Goal: Task Accomplishment & Management: Complete application form

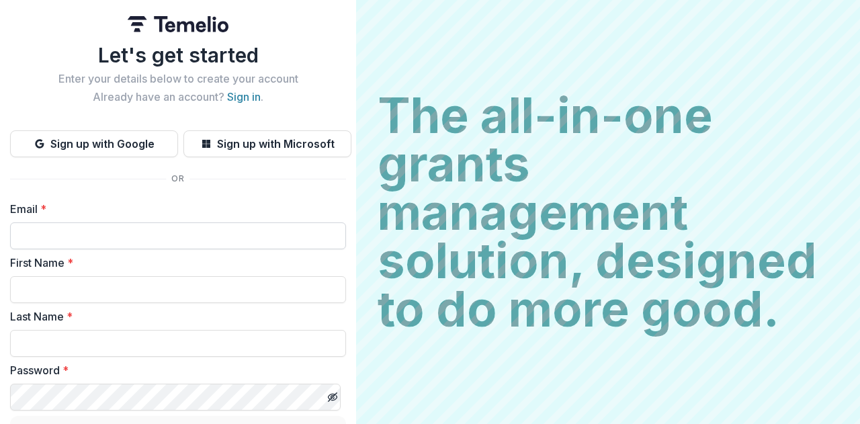
click at [140, 235] on input "Email *" at bounding box center [178, 235] width 336 height 27
type input "**********"
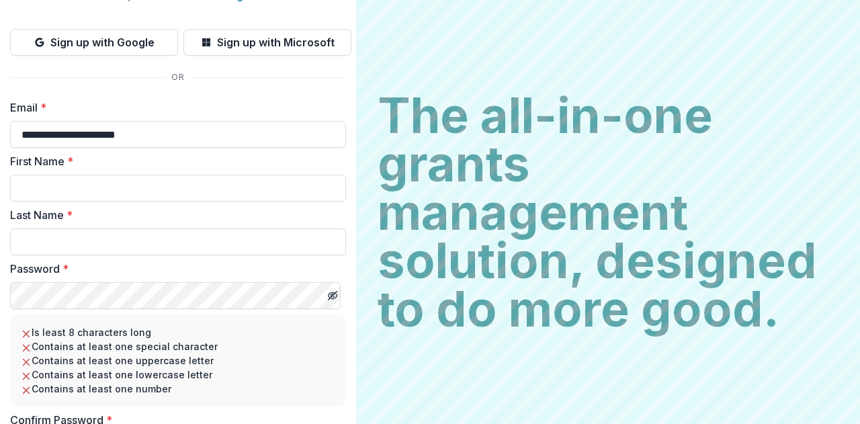
scroll to position [124, 0]
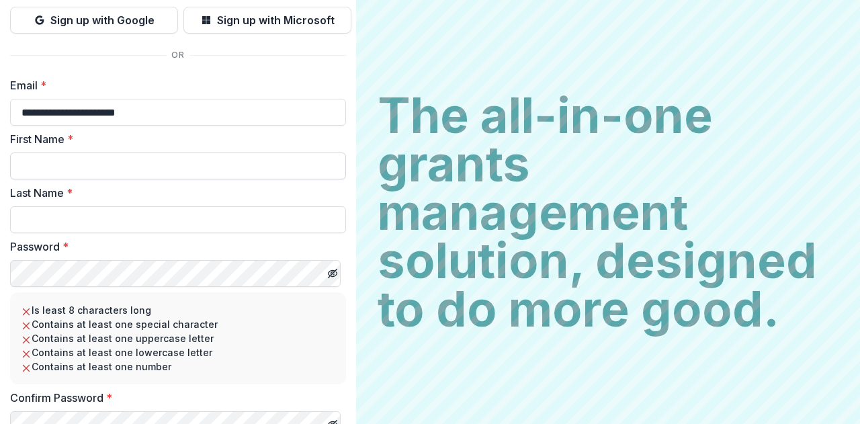
click at [99, 174] on input "First Name *" at bounding box center [178, 165] width 336 height 27
type input "*****"
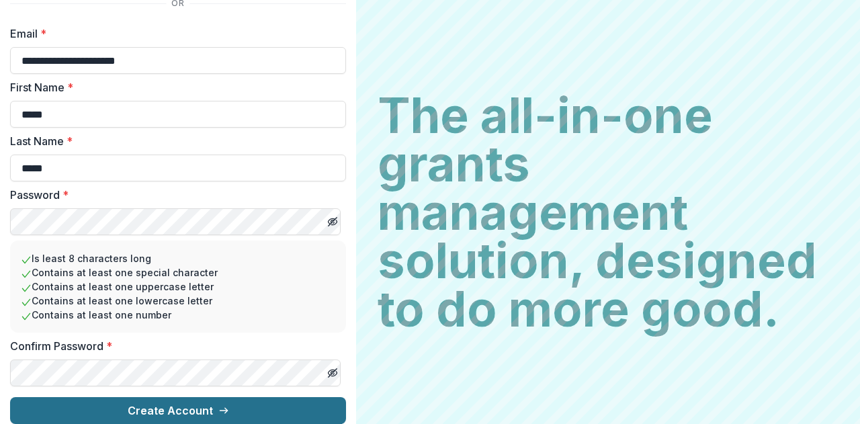
click at [148, 400] on button "Create Account" at bounding box center [178, 410] width 336 height 27
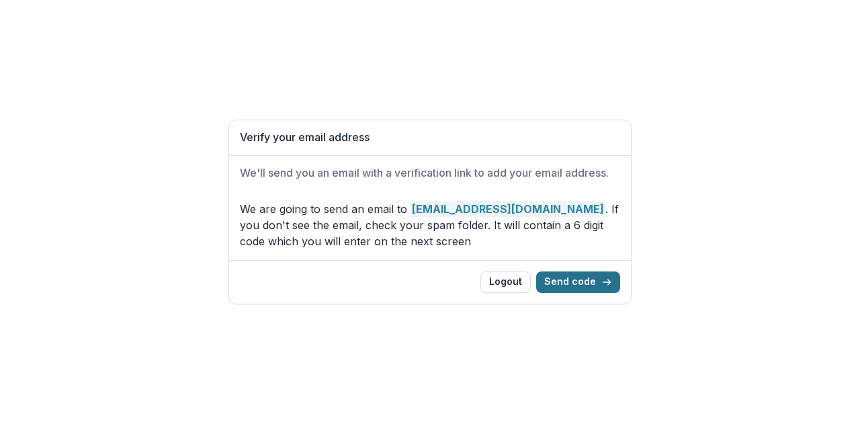
click at [584, 280] on button "Send code" at bounding box center [578, 281] width 84 height 21
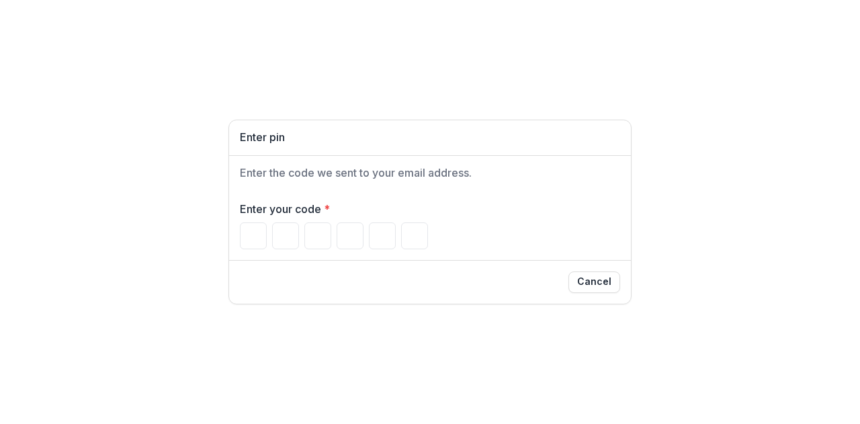
paste input "******"
type input "*"
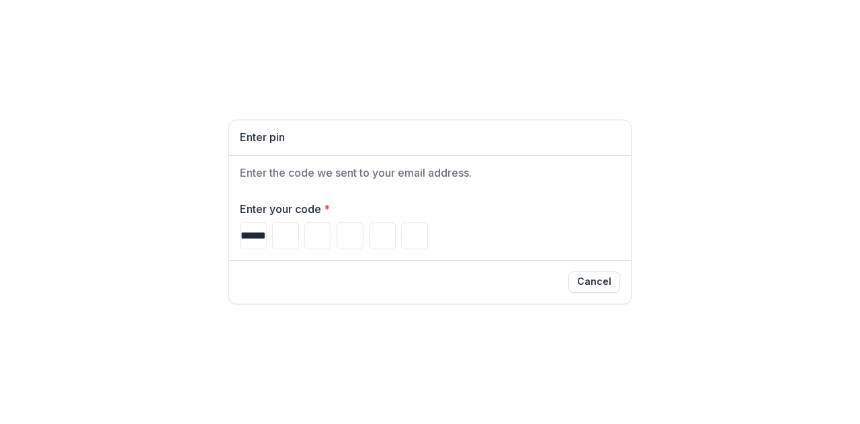
type input "*"
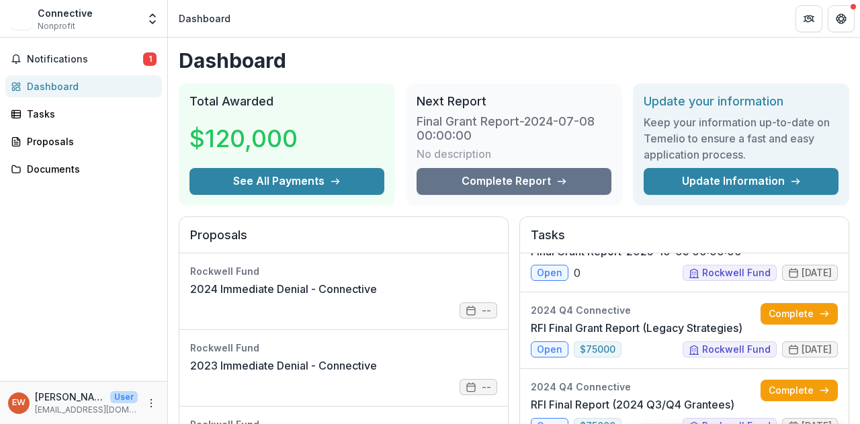
scroll to position [276, 14]
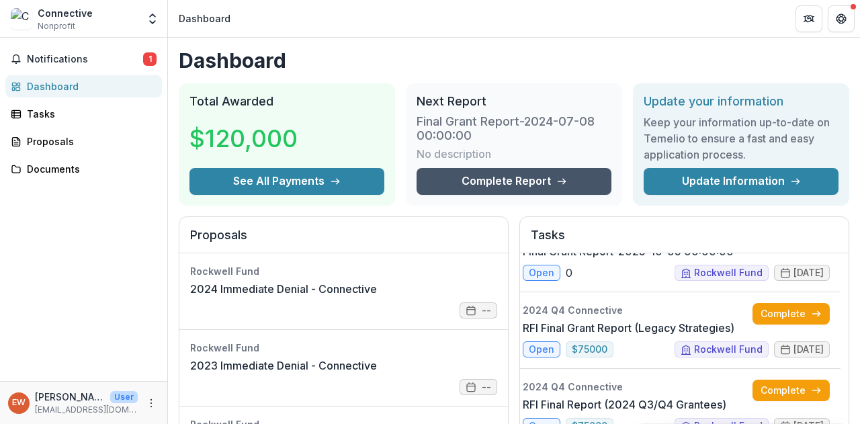
click at [492, 183] on link "Complete Report" at bounding box center [513, 181] width 195 height 27
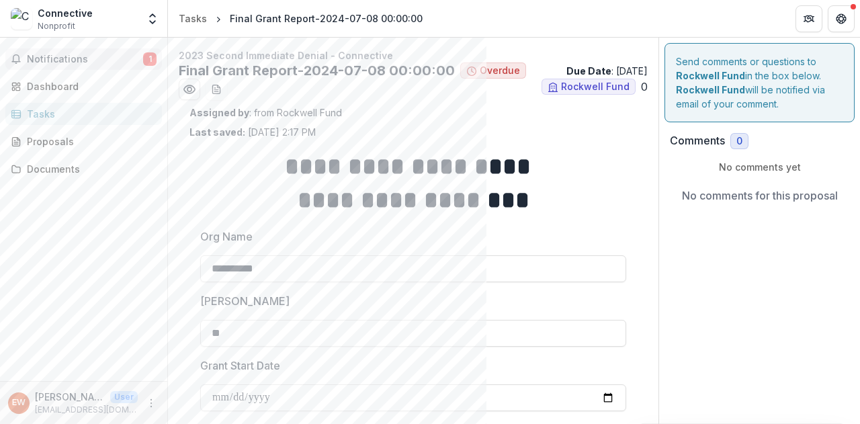
click at [61, 60] on span "Notifications" at bounding box center [85, 59] width 116 height 11
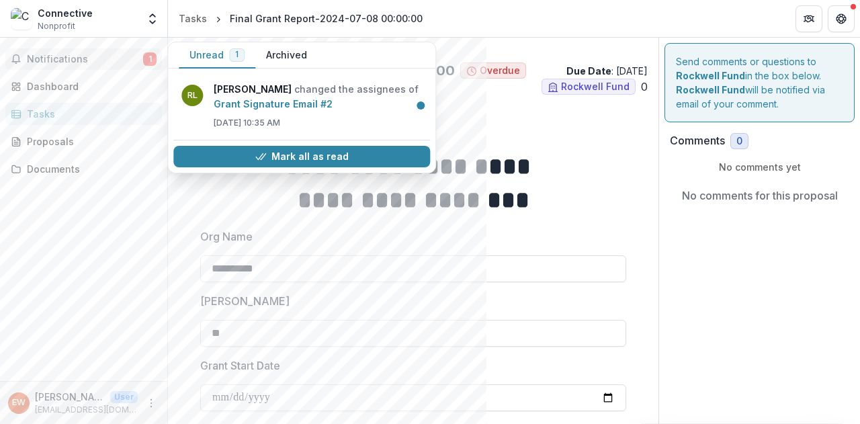
click at [63, 154] on div "Notifications 1 Unread 1 Archived RL Ronald C. Lewis changed the assignees of G…" at bounding box center [83, 209] width 167 height 343
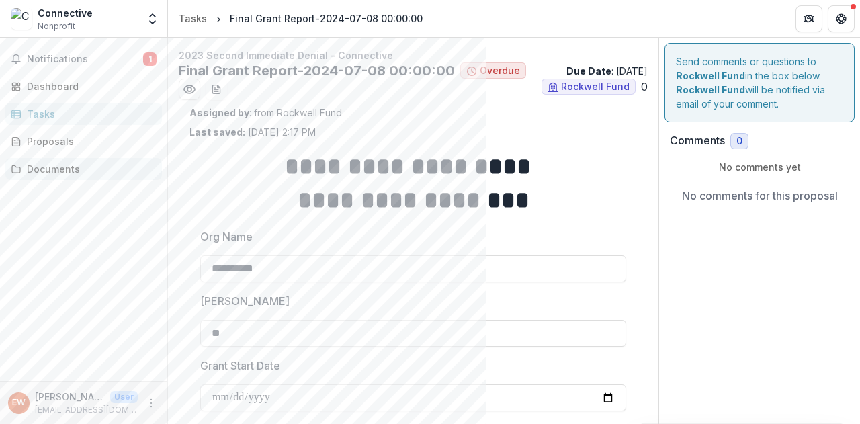
click at [63, 160] on link "Documents" at bounding box center [83, 169] width 156 height 22
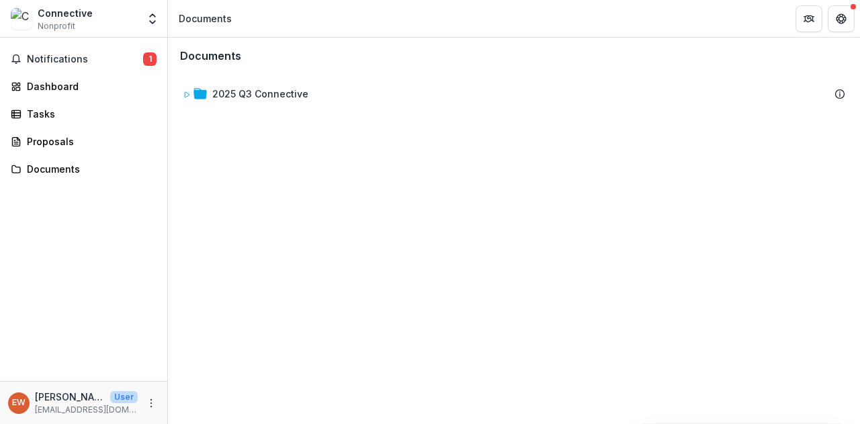
click at [35, 25] on div "Connective Nonprofit" at bounding box center [74, 19] width 127 height 26
click at [22, 20] on img at bounding box center [21, 18] width 21 height 21
click at [53, 20] on span "Nonprofit" at bounding box center [57, 26] width 38 height 12
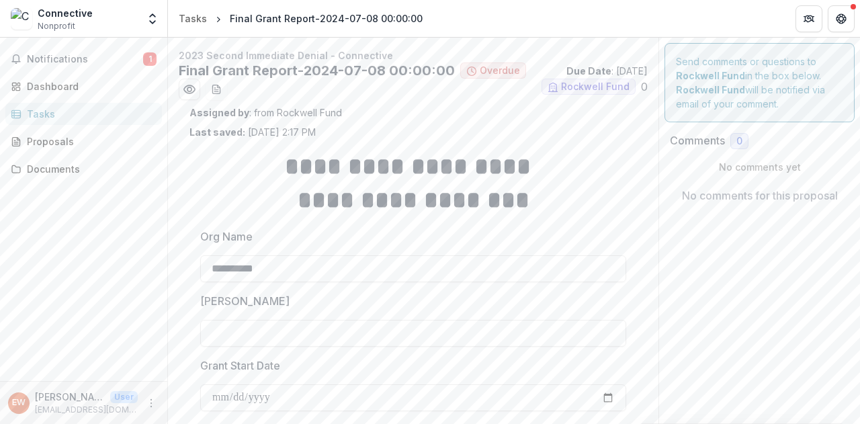
type input "**"
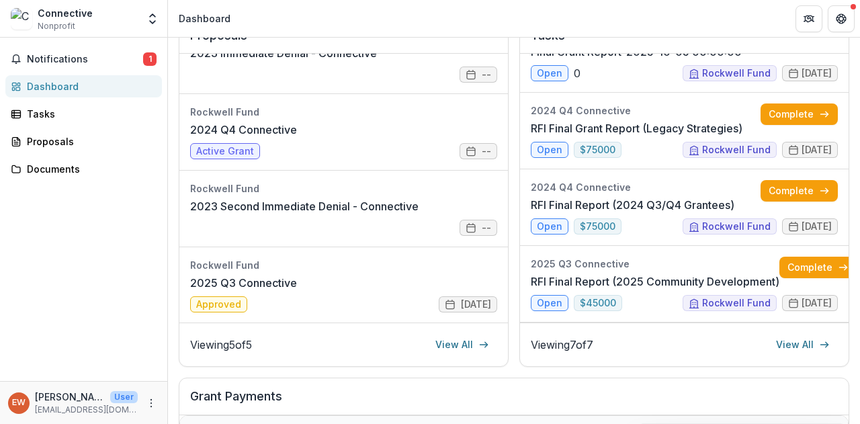
scroll to position [200, 0]
click at [297, 289] on link "2025 Q3 Connective" at bounding box center [243, 282] width 107 height 16
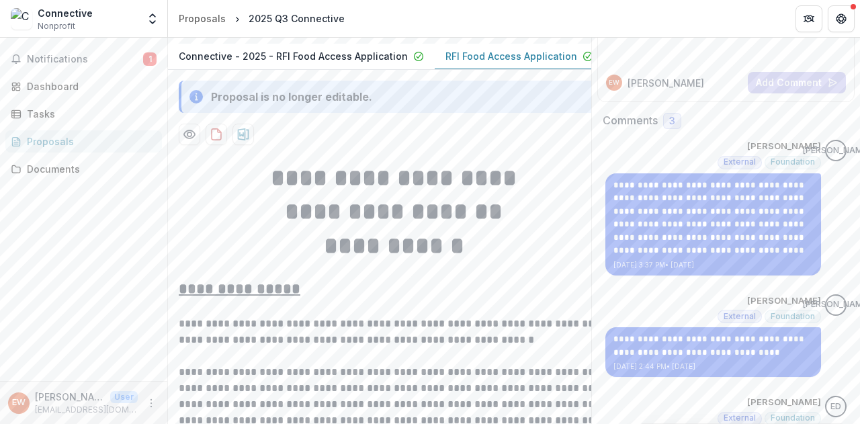
scroll to position [267, 0]
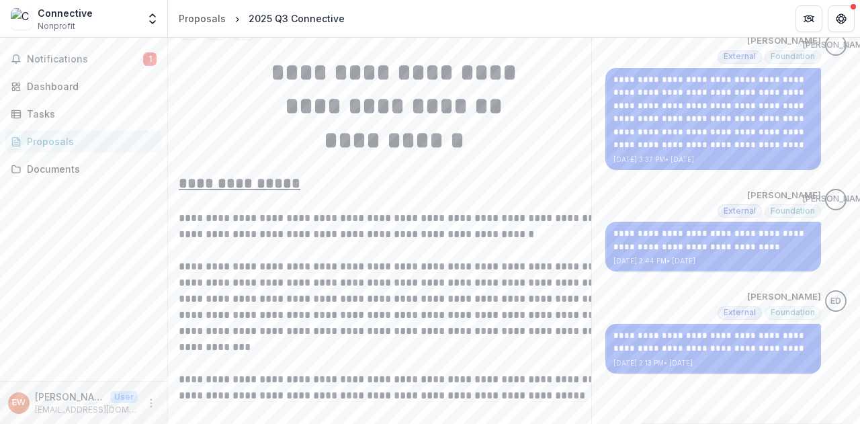
click at [745, 207] on span "External" at bounding box center [739, 210] width 32 height 9
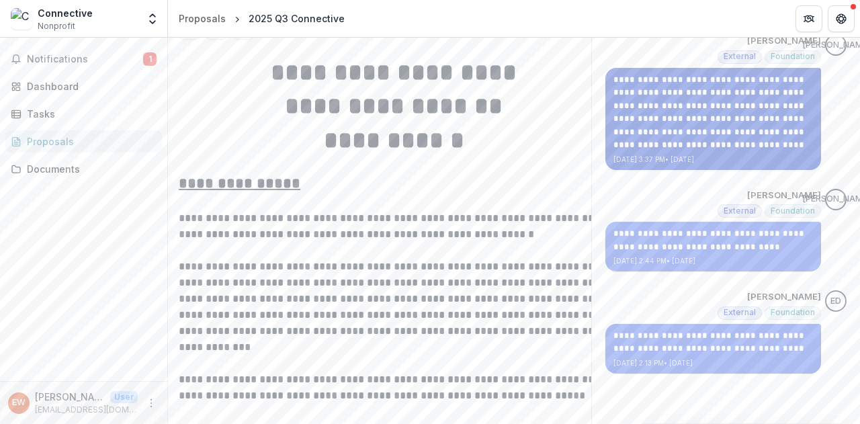
click at [739, 87] on p "**********" at bounding box center [712, 112] width 199 height 79
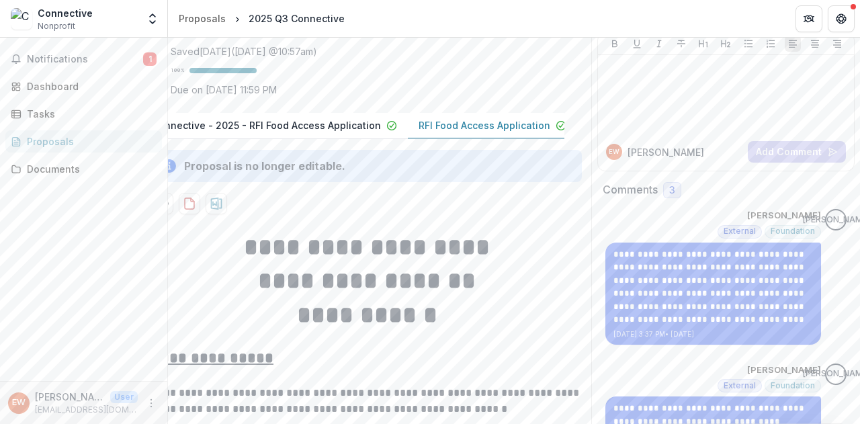
scroll to position [0, 32]
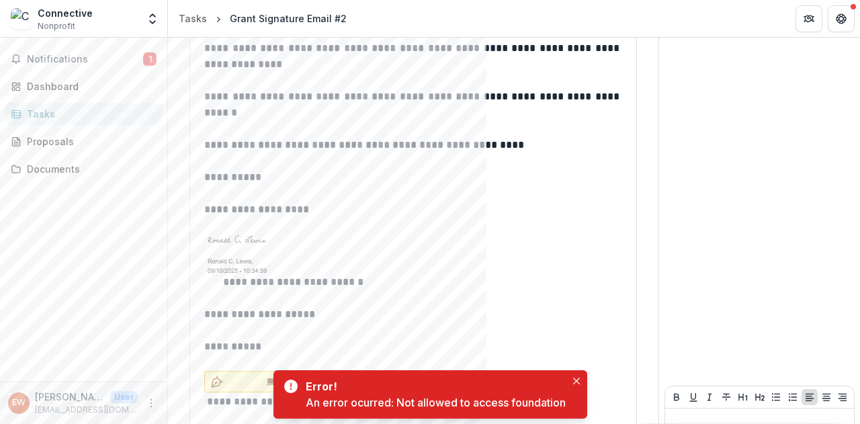
click at [341, 374] on span "**********" at bounding box center [347, 381] width 237 height 14
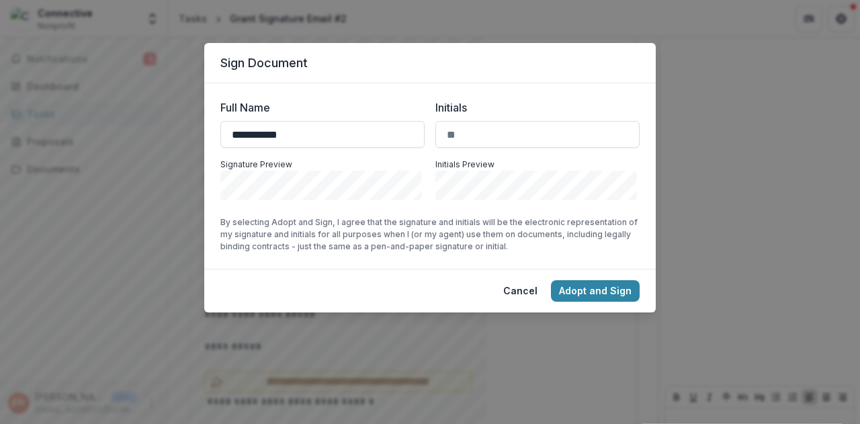
type input "**********"
type input "*"
type input "**"
click at [572, 296] on button "Adopt and Sign" at bounding box center [595, 290] width 89 height 21
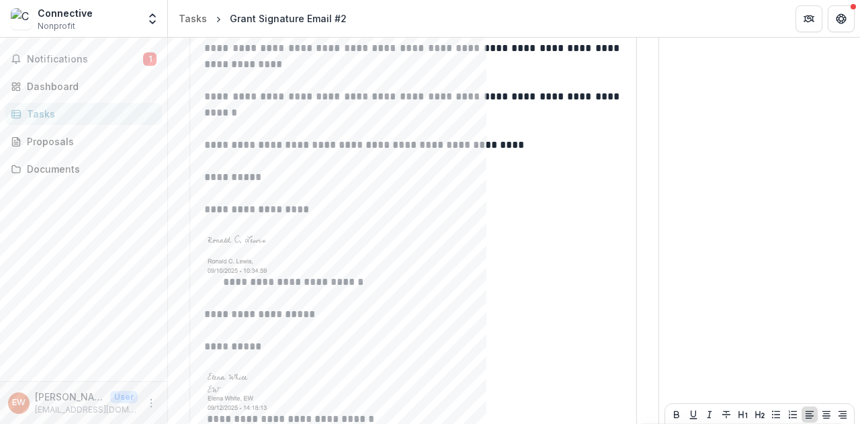
scroll to position [1823, 0]
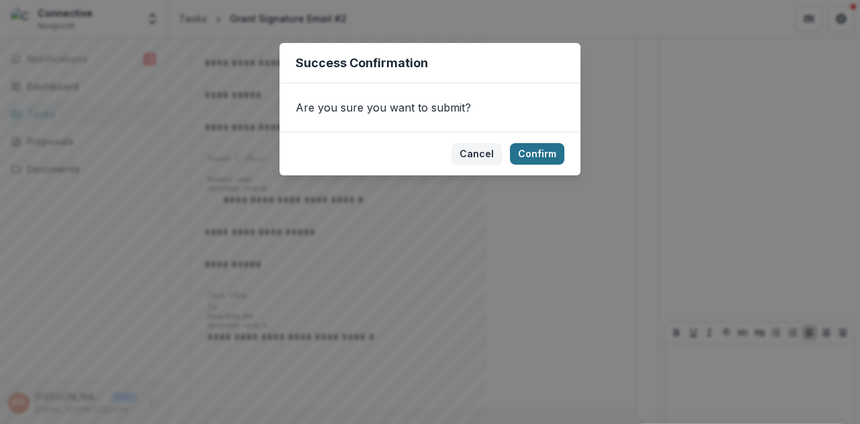
click at [528, 156] on button "Confirm" at bounding box center [537, 153] width 54 height 21
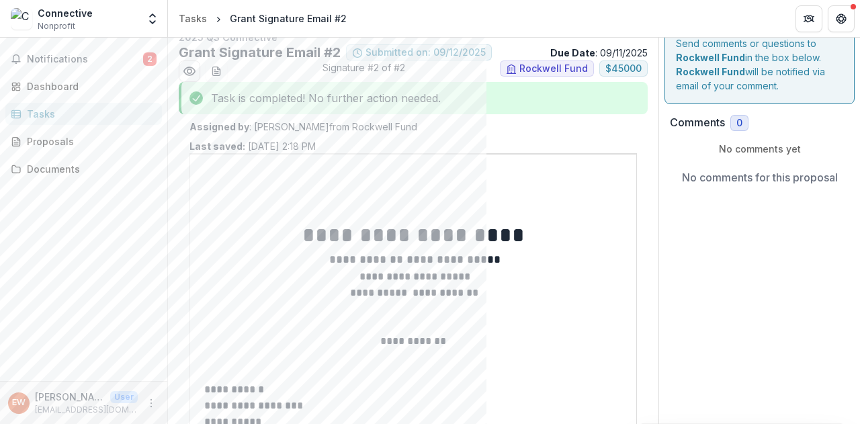
scroll to position [0, 0]
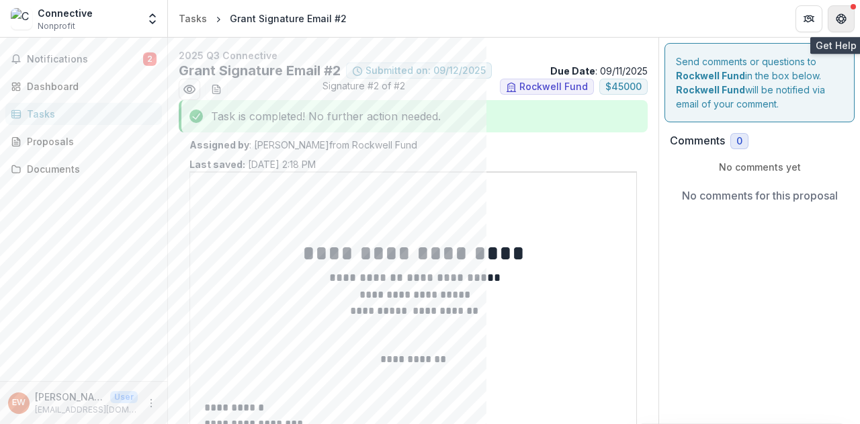
click at [847, 7] on button "Get Help" at bounding box center [840, 18] width 27 height 27
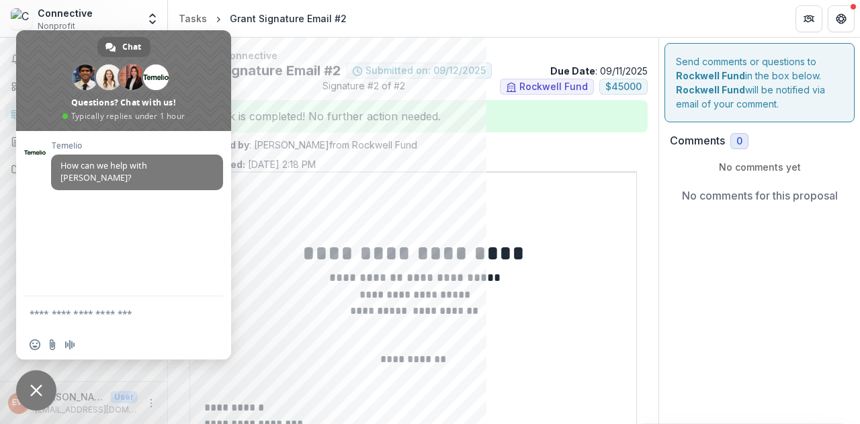
click at [391, 111] on div "Task is completed! No further action needed." at bounding box center [413, 116] width 469 height 32
click at [304, 113] on div "Task is completed! No further action needed." at bounding box center [413, 116] width 469 height 32
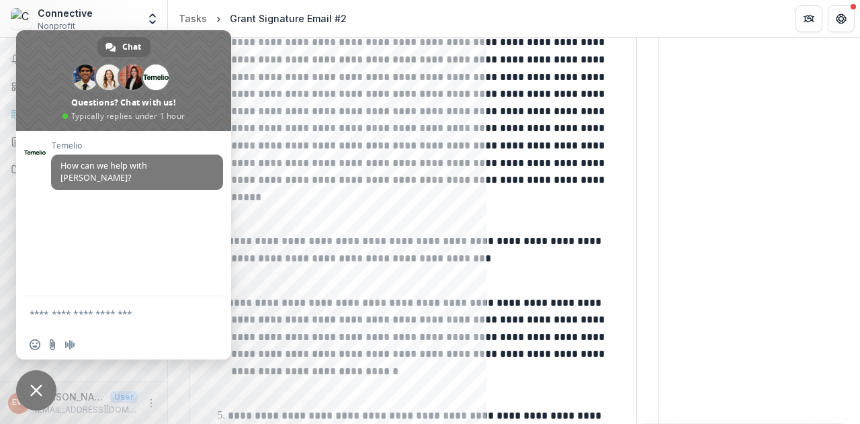
scroll to position [0, 0]
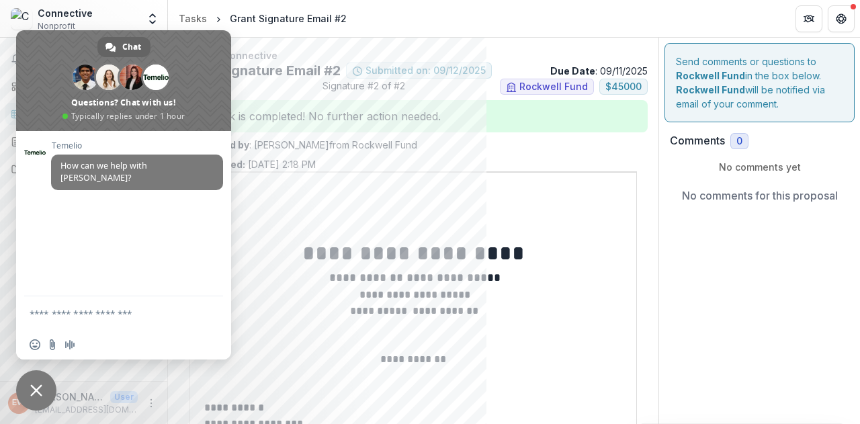
click at [129, 18] on div "Connective Nonprofit" at bounding box center [74, 19] width 127 height 26
click at [30, 392] on span "Close chat" at bounding box center [36, 390] width 40 height 40
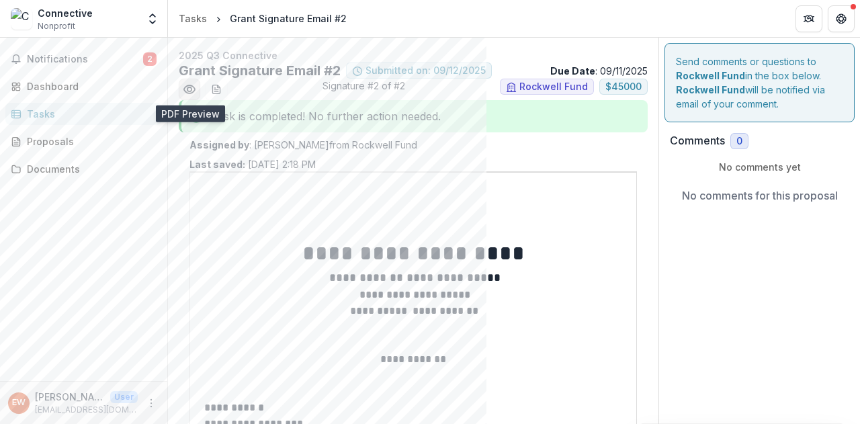
click at [190, 89] on icon "Preview f38eb518-f8fa-4f04-9fca-2e8b0c25b02e.pdf" at bounding box center [189, 89] width 13 height 13
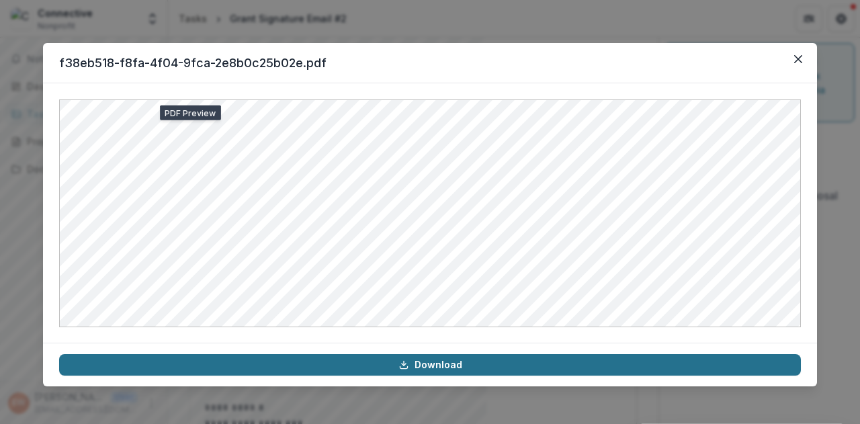
click at [436, 373] on link "Download" at bounding box center [429, 364] width 741 height 21
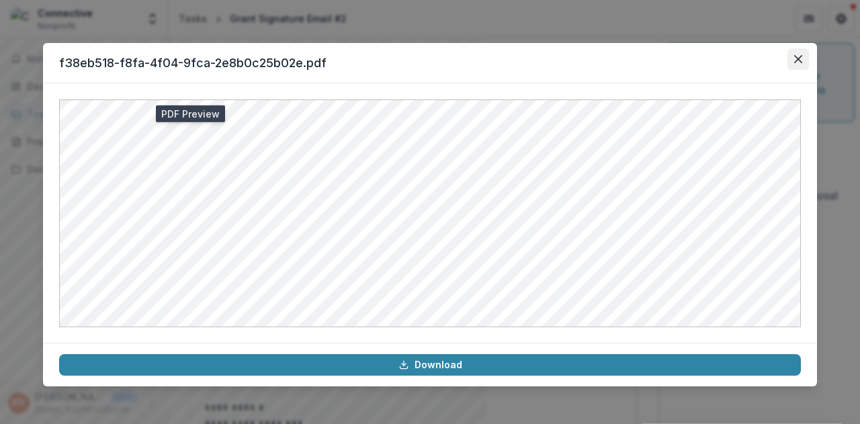
click at [796, 60] on icon "Close" at bounding box center [798, 59] width 8 height 8
